Goal: Find specific page/section: Find specific page/section

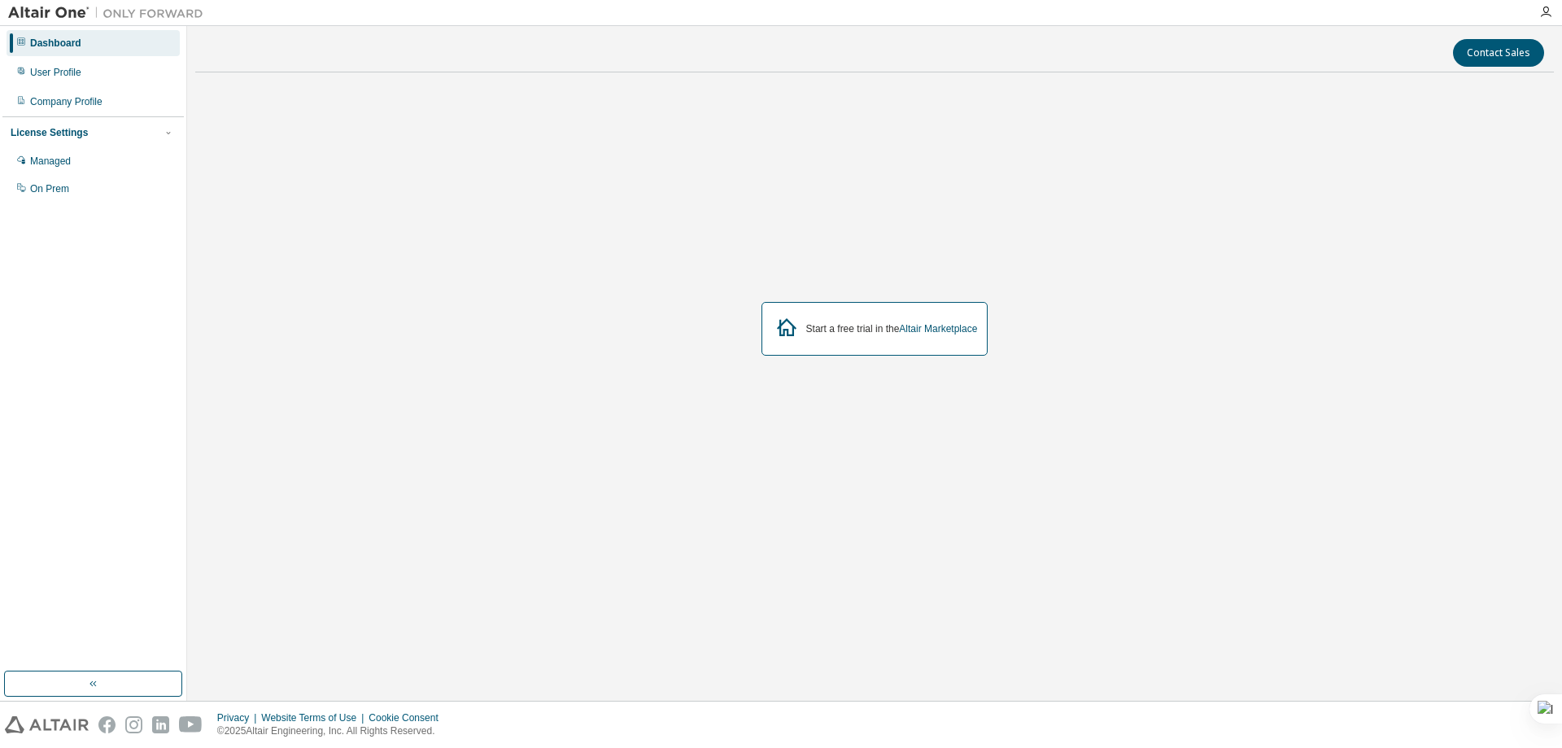
click at [10, 354] on div "Dashboard User Profile Company Profile License Settings Managed On Prem" at bounding box center [92, 348] width 181 height 640
click at [65, 164] on div "Managed" at bounding box center [50, 161] width 41 height 13
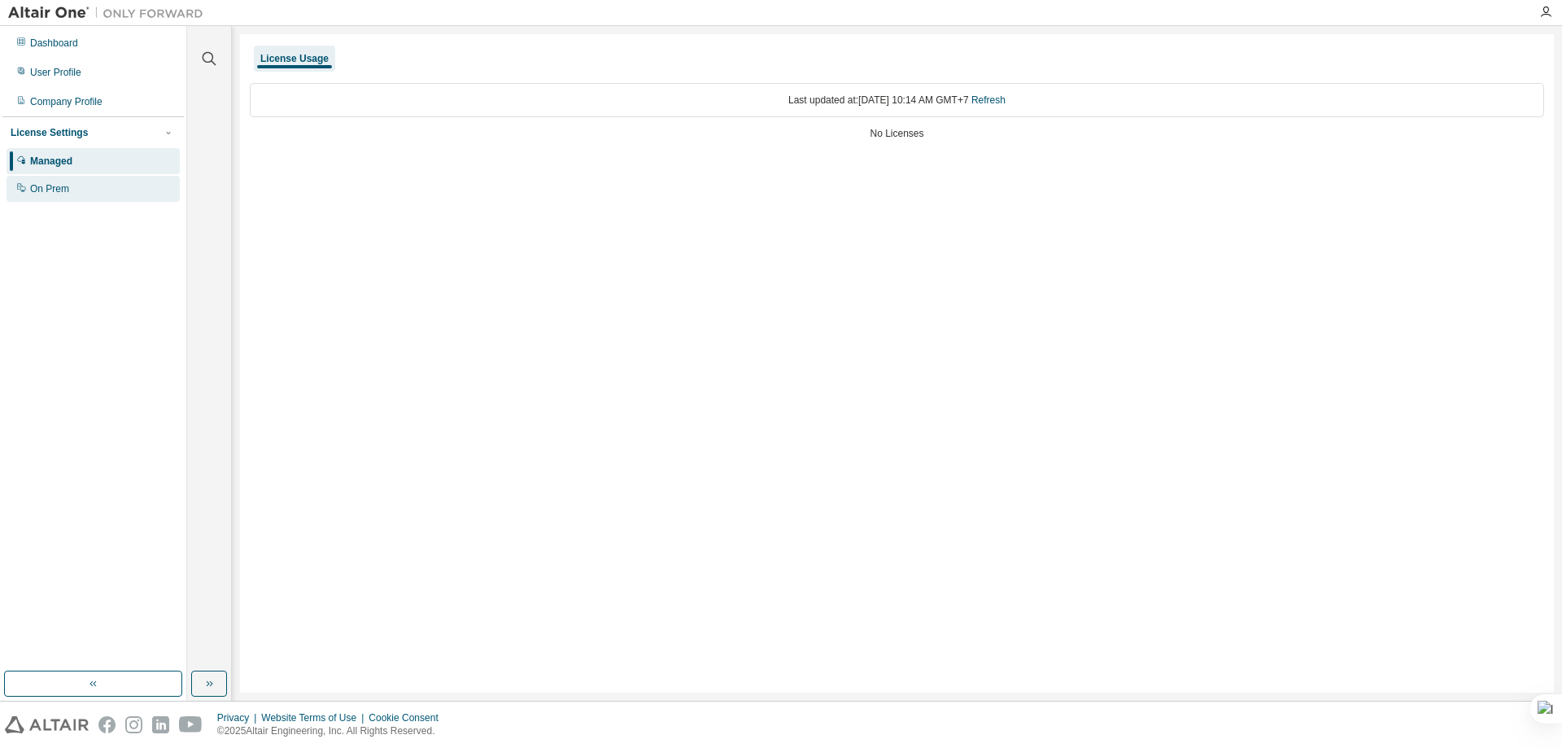
click at [38, 194] on div "On Prem" at bounding box center [49, 188] width 39 height 13
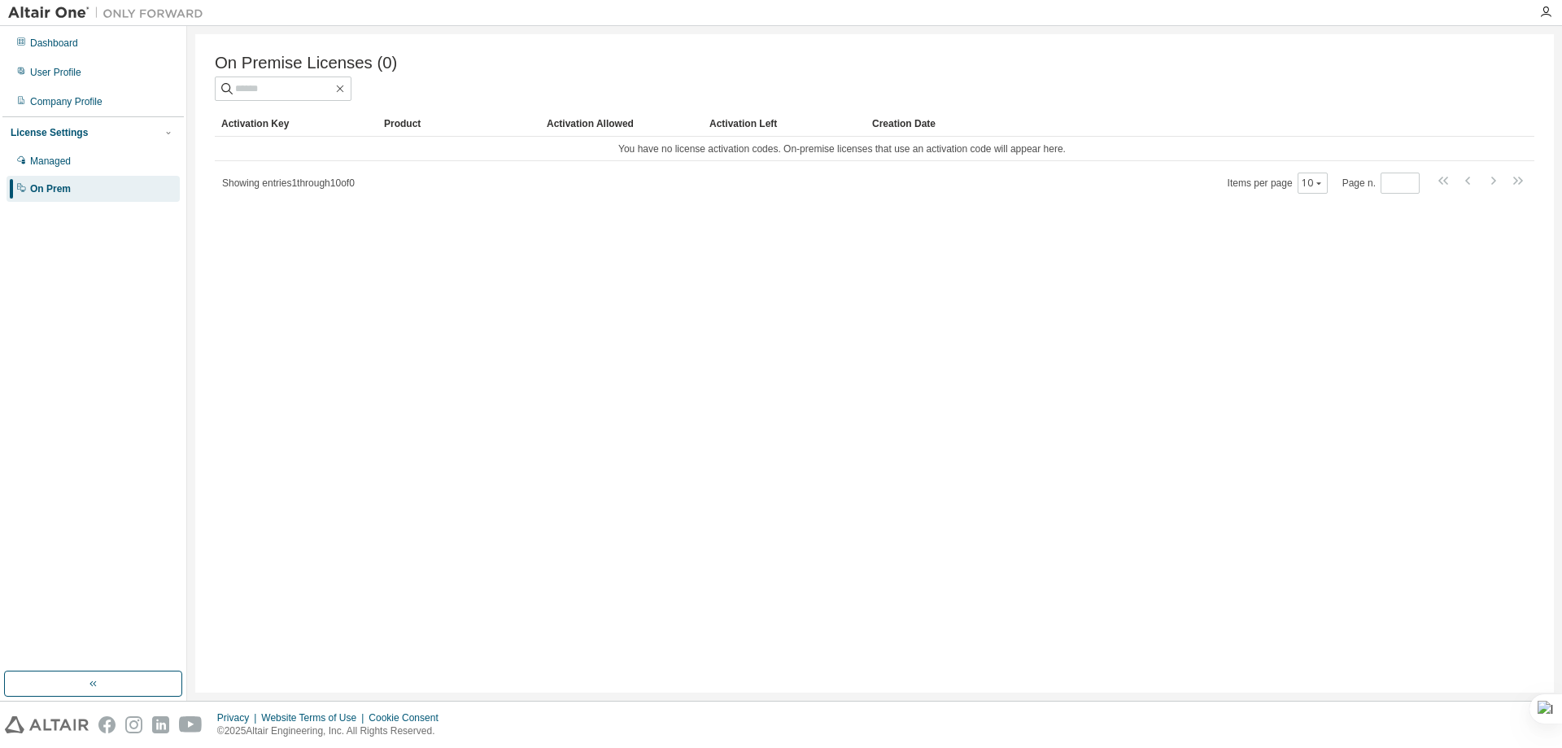
click at [7, 362] on div "Dashboard User Profile Company Profile License Settings Managed On Prem" at bounding box center [92, 348] width 181 height 640
click at [21, 414] on div "Dashboard User Profile Company Profile License Settings Managed On Prem" at bounding box center [92, 348] width 181 height 640
click at [88, 474] on div "Dashboard User Profile Company Profile License Settings Managed On Prem" at bounding box center [92, 348] width 181 height 640
